Goal: Information Seeking & Learning: Check status

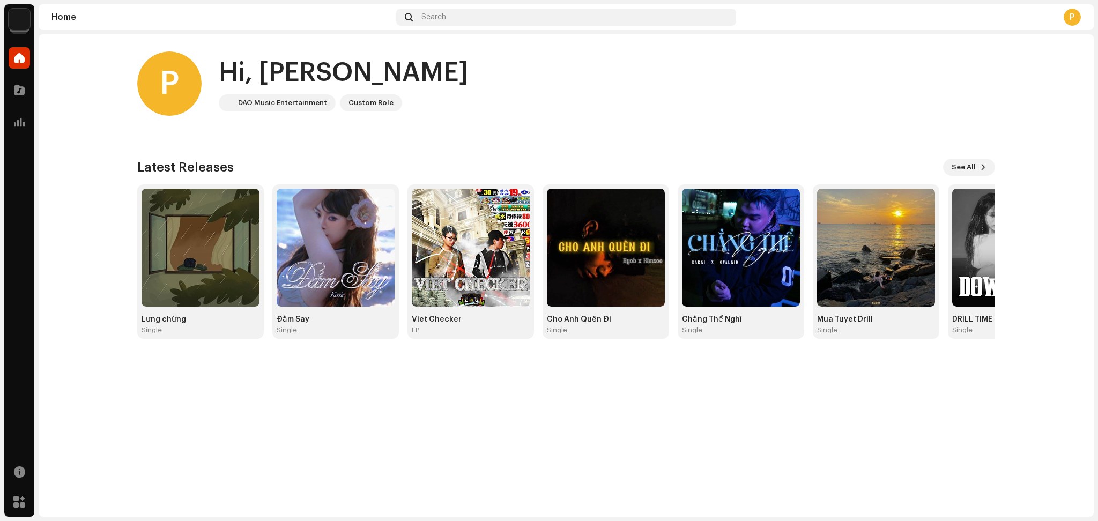
click at [88, 92] on home-home "P Hi, Phạm DAO Music Entertainment Custom Role Latest Releases See All Lưng chừ…" at bounding box center [566, 195] width 1055 height 322
click at [19, 24] on img at bounding box center [19, 19] width 21 height 21
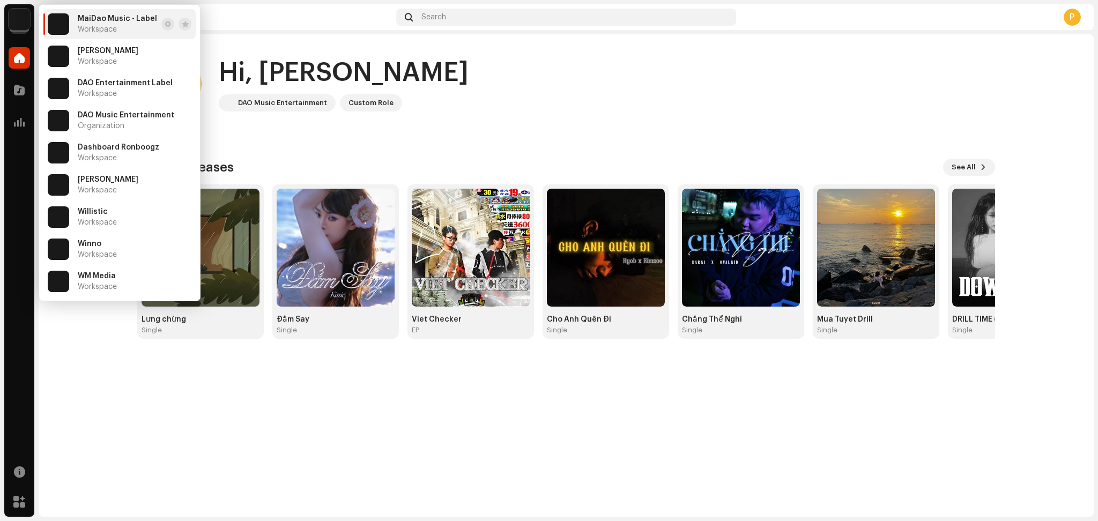
click at [519, 149] on div "P Hi, Phạm DAO Music Entertainment Custom Role Latest Releases See All Lưng chừ…" at bounding box center [566, 195] width 858 height 322
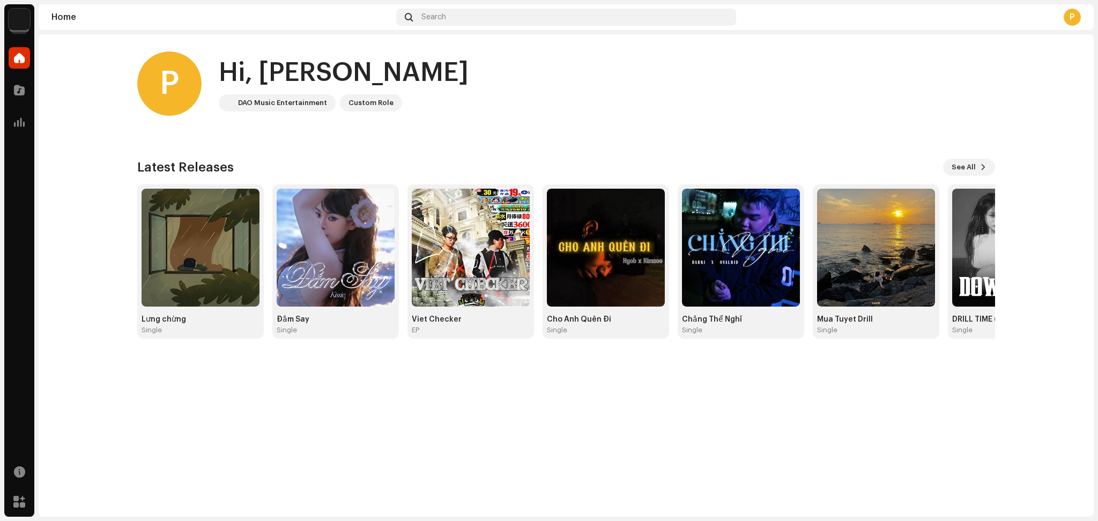
click at [18, 12] on img at bounding box center [19, 19] width 21 height 21
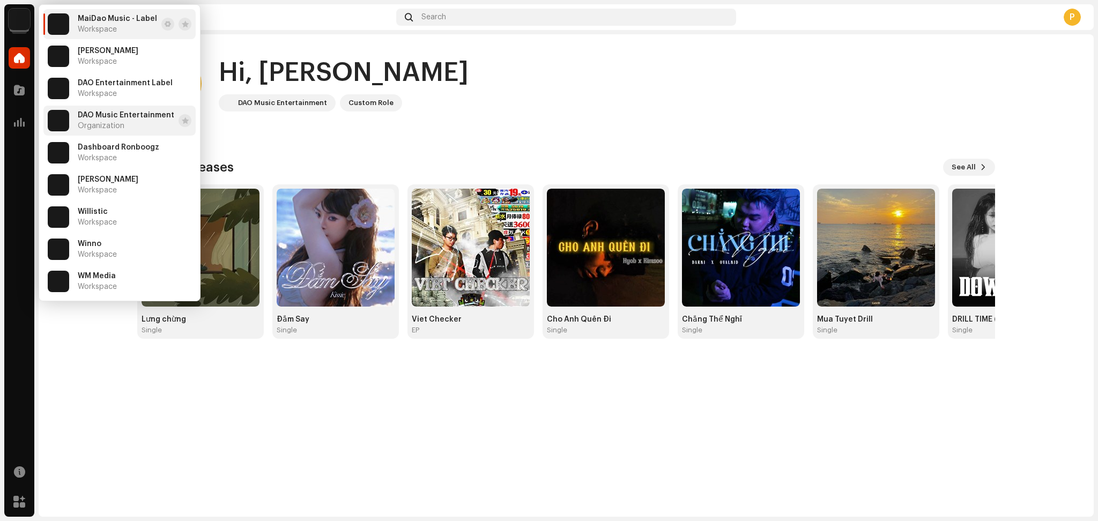
click at [141, 112] on span "DAO Music Entertainment" at bounding box center [126, 115] width 97 height 9
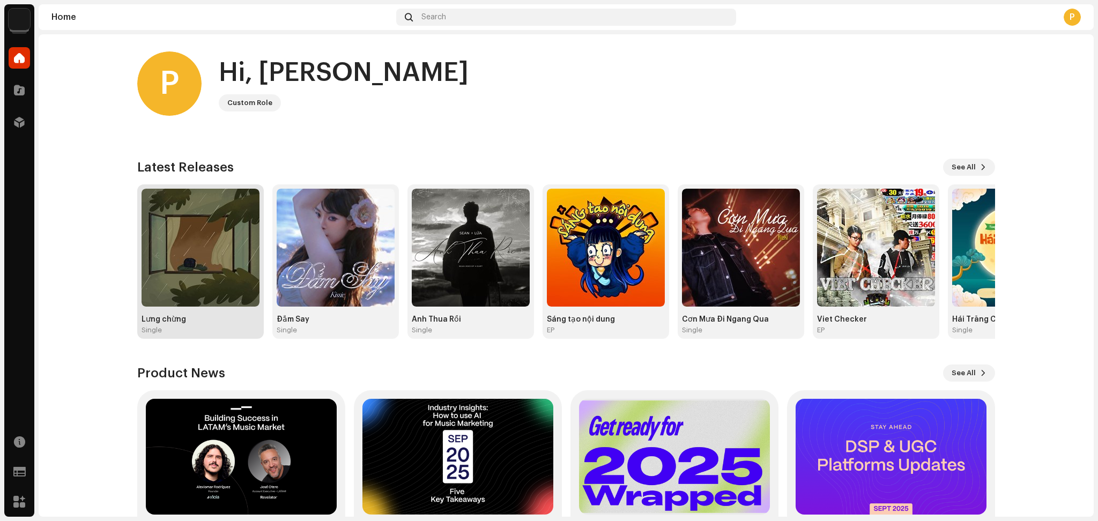
click at [180, 254] on img at bounding box center [201, 248] width 118 height 118
click at [23, 123] on span at bounding box center [19, 122] width 11 height 9
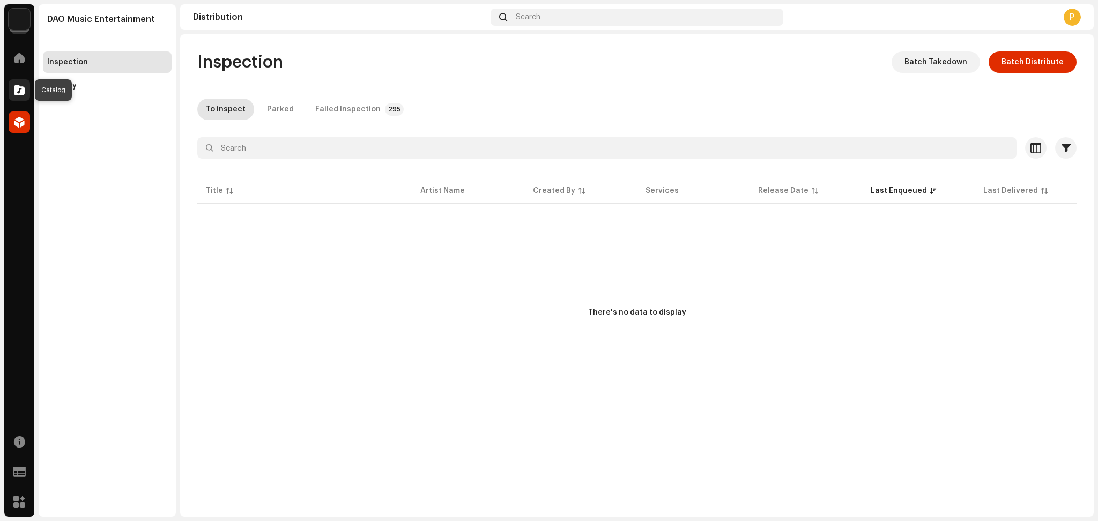
click at [9, 94] on div at bounding box center [19, 89] width 21 height 21
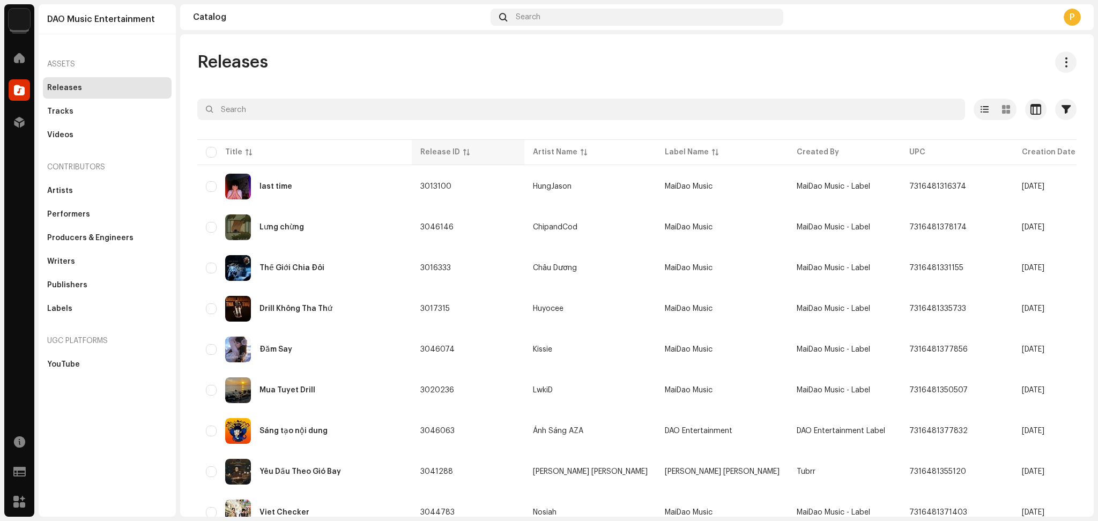
click at [453, 158] on th "Release ID" at bounding box center [468, 152] width 113 height 26
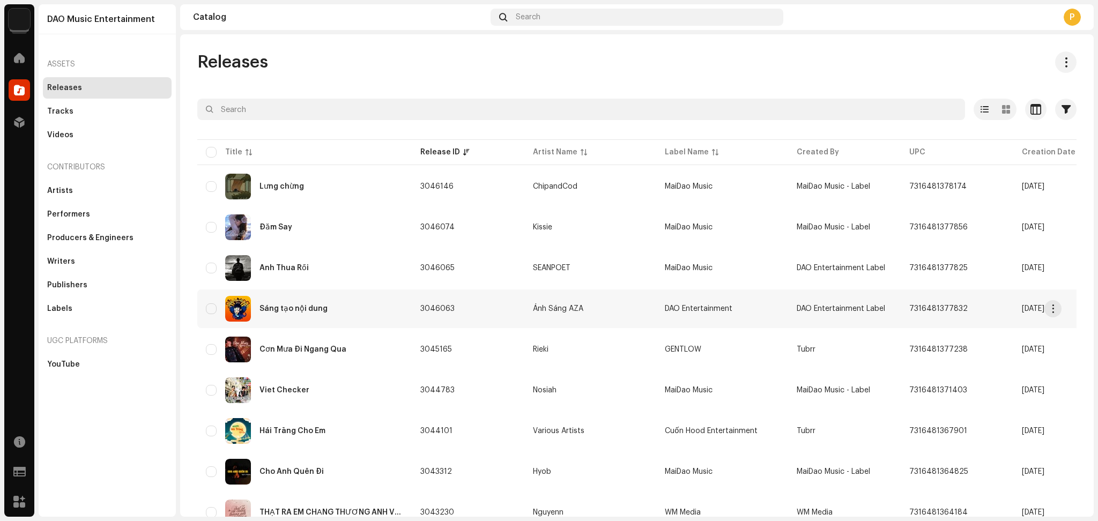
click at [346, 320] on td "Sáng tạo nội dung" at bounding box center [304, 309] width 214 height 39
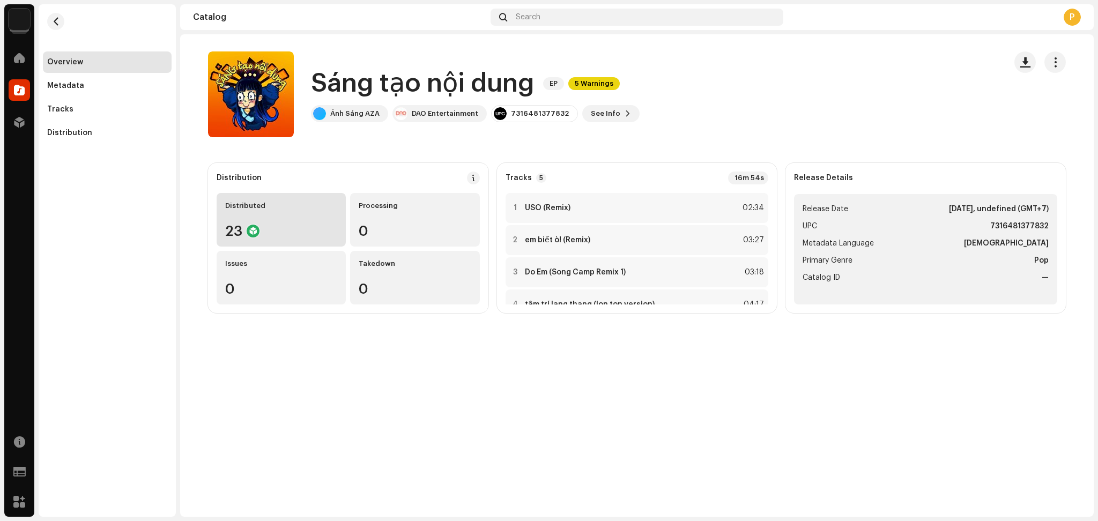
click at [233, 217] on div "Distributed 23" at bounding box center [281, 220] width 129 height 54
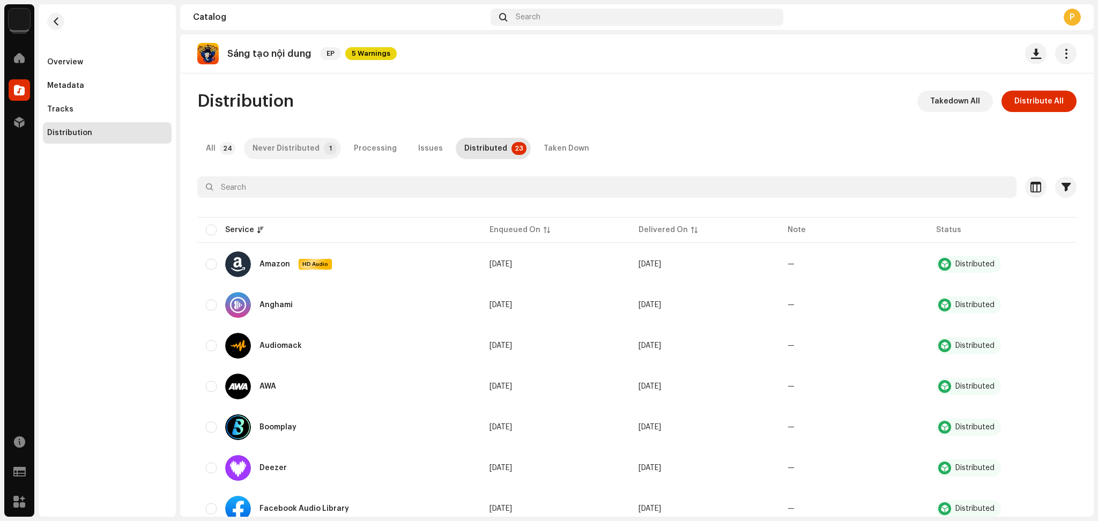
click at [310, 147] on div "Never Distributed" at bounding box center [286, 148] width 67 height 21
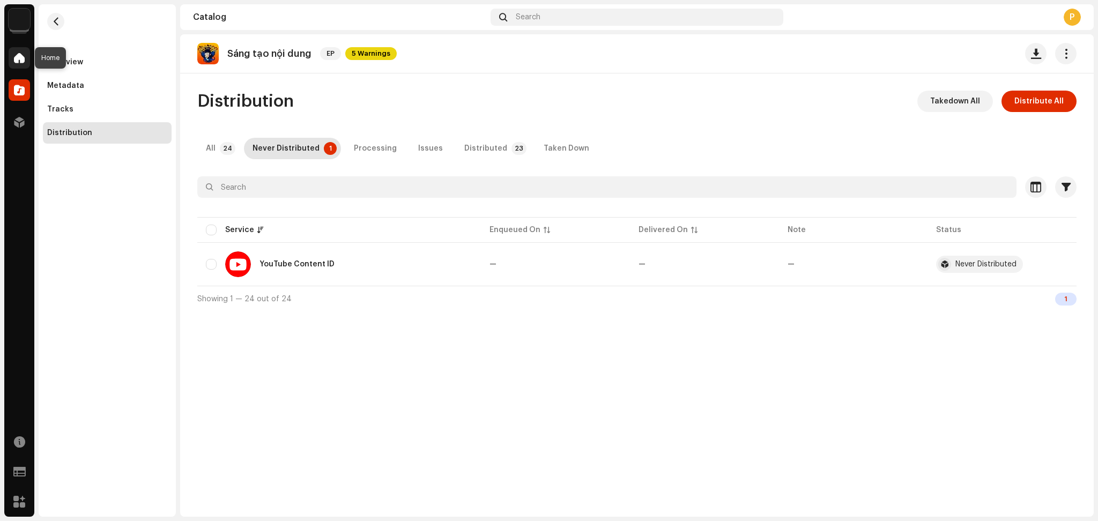
click at [28, 64] on div at bounding box center [19, 57] width 21 height 21
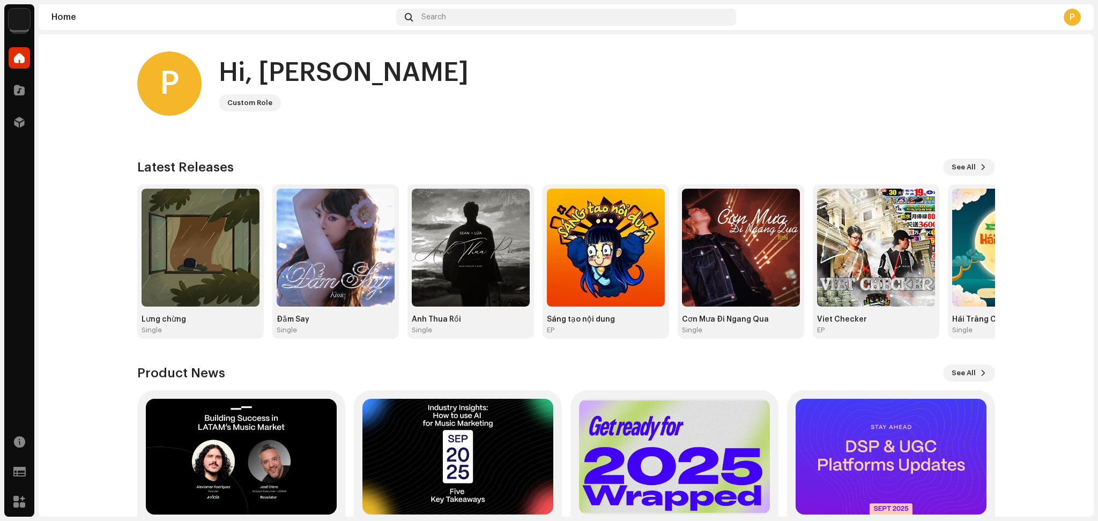
scroll to position [76, 0]
